Goal: Information Seeking & Learning: Learn about a topic

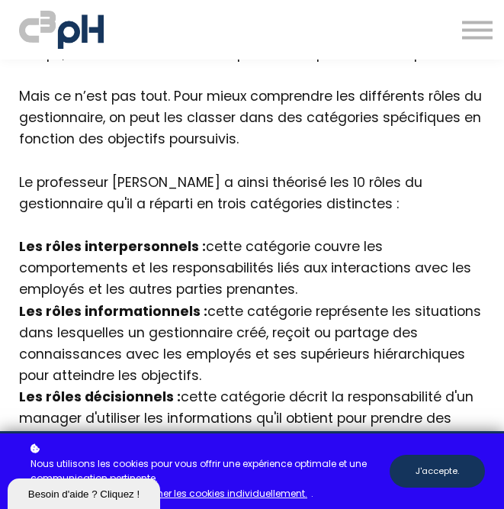
scroll to position [1477, 0]
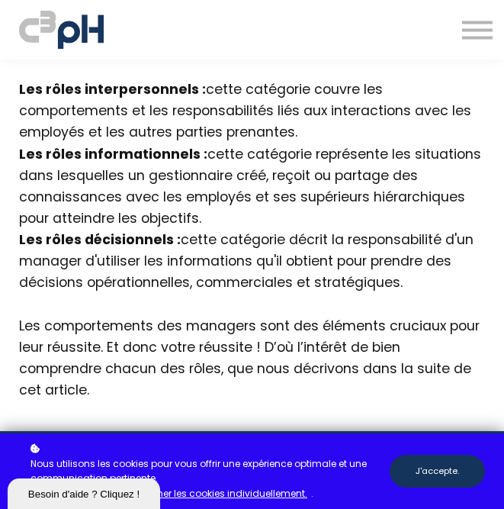
scroll to position [1610, 0]
copy div "cette catégorie représente les situations dans lesquelles un gestionnaire créé,…"
copy div "cette catégorie décrit la responsabilité d'un manager d'utiliser les informatio…"
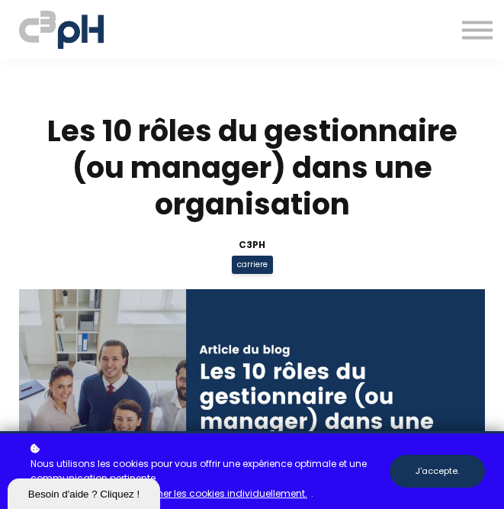
scroll to position [1610, 0]
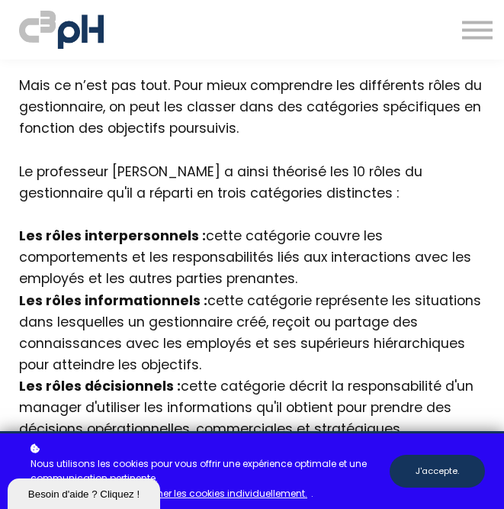
scroll to position [1463, 0]
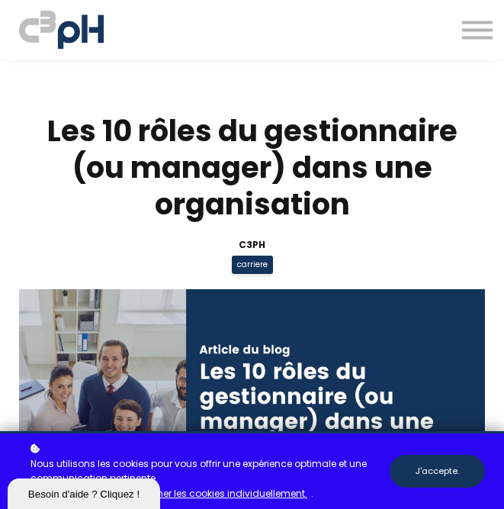
scroll to position [1463, 0]
